Goal: Task Accomplishment & Management: Manage account settings

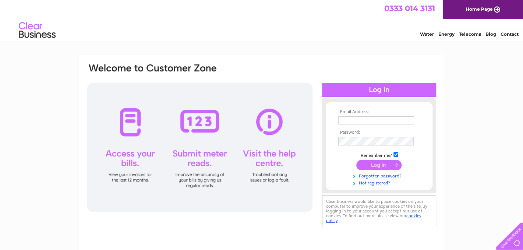
click at [351, 120] on input "text" at bounding box center [376, 120] width 76 height 8
type input "debdean@hotmail.co.uk"
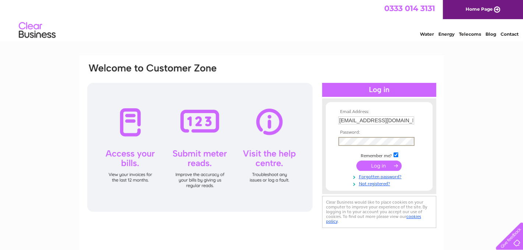
click at [386, 162] on input "submit" at bounding box center [378, 165] width 45 height 10
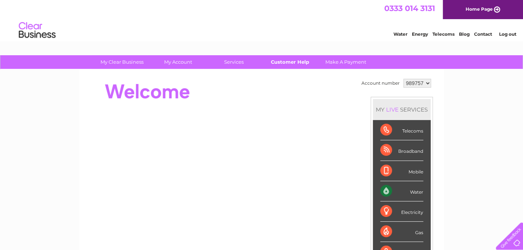
click at [283, 62] on link "Customer Help" at bounding box center [289, 62] width 61 height 14
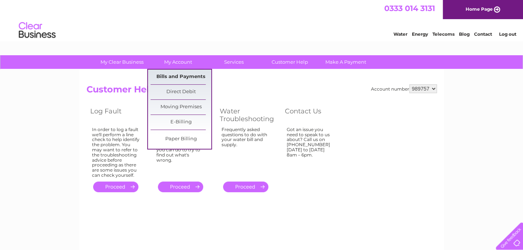
click at [174, 75] on link "Bills and Payments" at bounding box center [181, 77] width 61 height 15
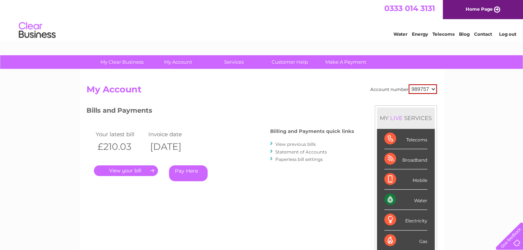
scroll to position [40, 0]
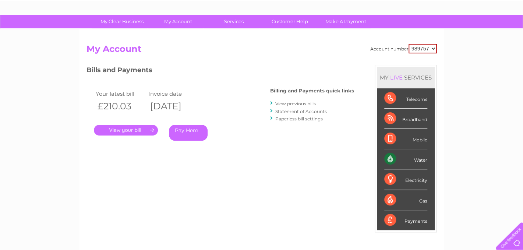
click at [289, 102] on link "View previous bills" at bounding box center [295, 104] width 40 height 6
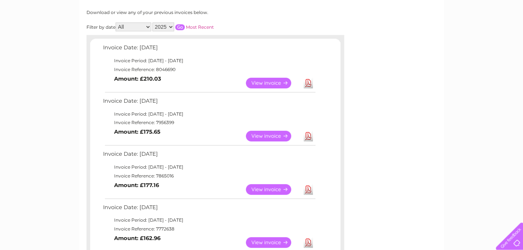
scroll to position [81, 0]
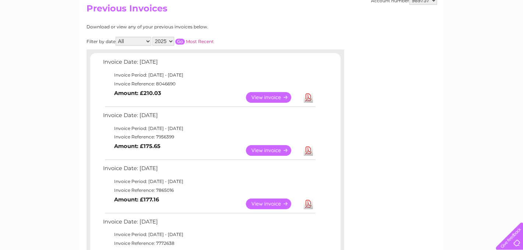
click at [268, 95] on link "View" at bounding box center [273, 97] width 54 height 11
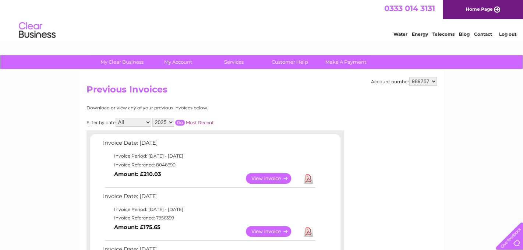
scroll to position [40, 0]
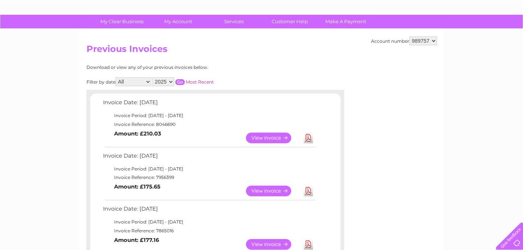
click at [266, 136] on link "View" at bounding box center [273, 137] width 54 height 11
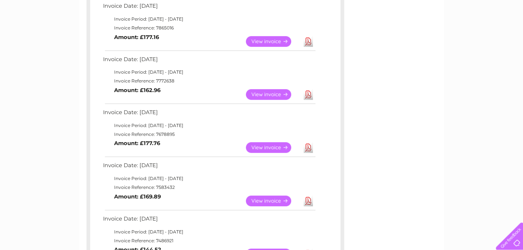
scroll to position [206, 0]
